Goal: Information Seeking & Learning: Learn about a topic

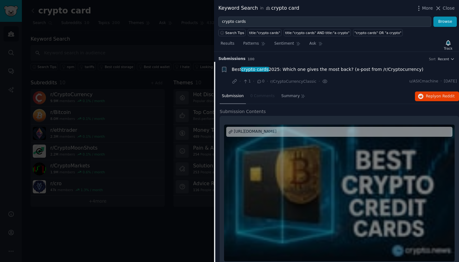
scroll to position [10, 0]
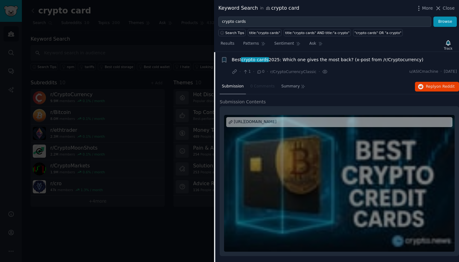
click at [166, 88] on div at bounding box center [229, 131] width 459 height 262
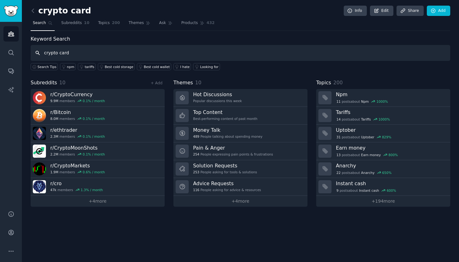
type input "crypto card"
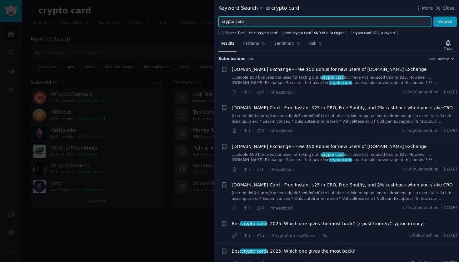
click at [235, 22] on input "crypto card" at bounding box center [324, 22] width 213 height 11
click at [245, 25] on input "cryptocard" at bounding box center [324, 22] width 213 height 11
click at [445, 22] on button "Browse" at bounding box center [444, 22] width 23 height 11
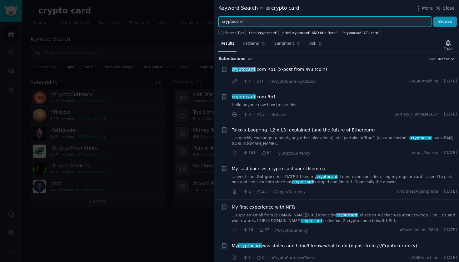
click at [235, 21] on input "cryptocard" at bounding box center [324, 22] width 213 height 11
type input "crypto card"
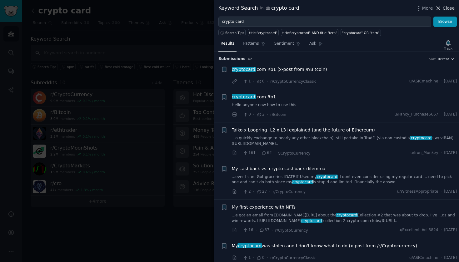
click at [445, 5] on span "Close" at bounding box center [449, 8] width 12 height 7
